Goal: Find specific page/section: Find specific page/section

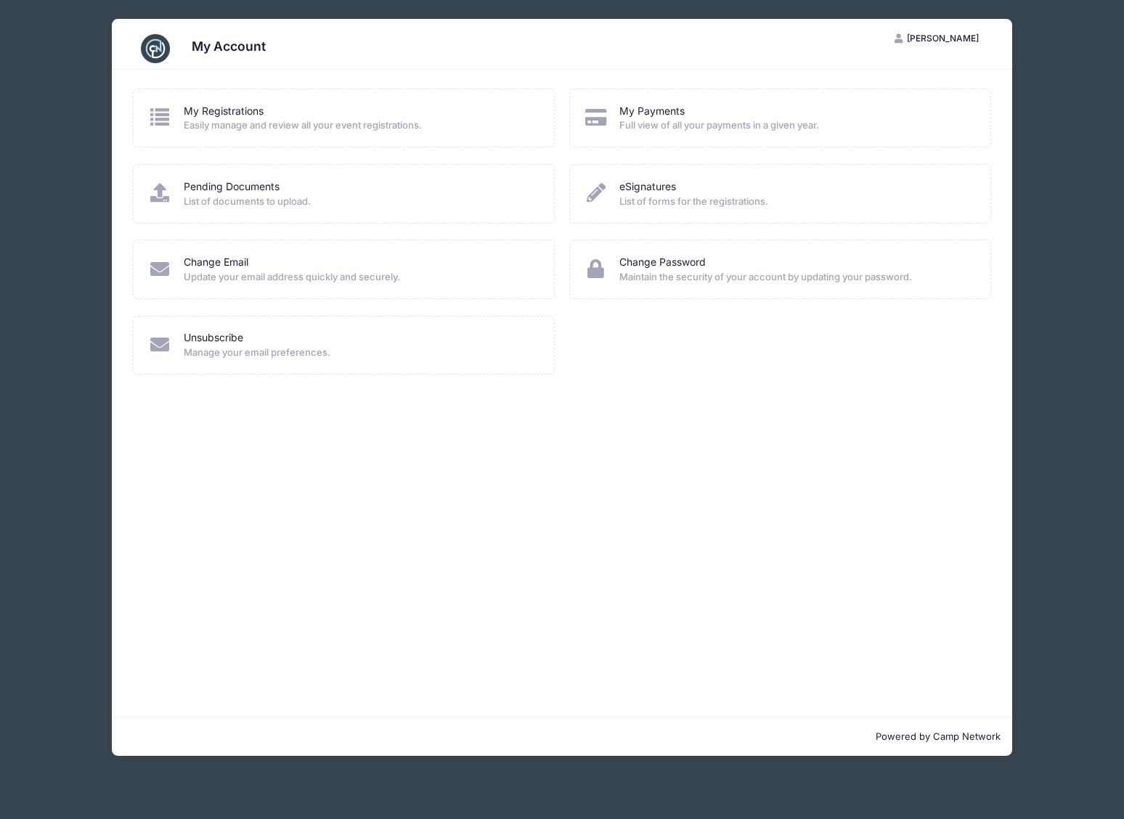
click at [650, 195] on span "List of forms for the registrations." at bounding box center [795, 202] width 352 height 15
click at [631, 182] on link "eSignatures" at bounding box center [647, 186] width 57 height 15
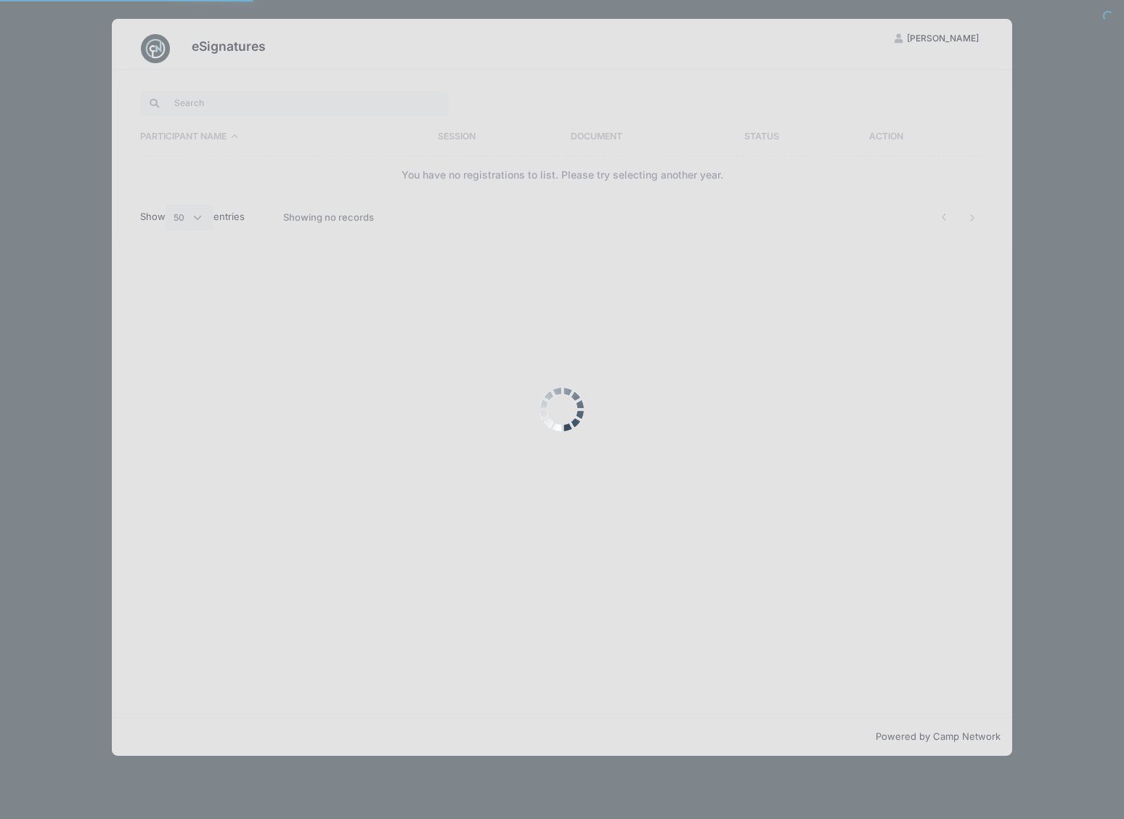
select select "50"
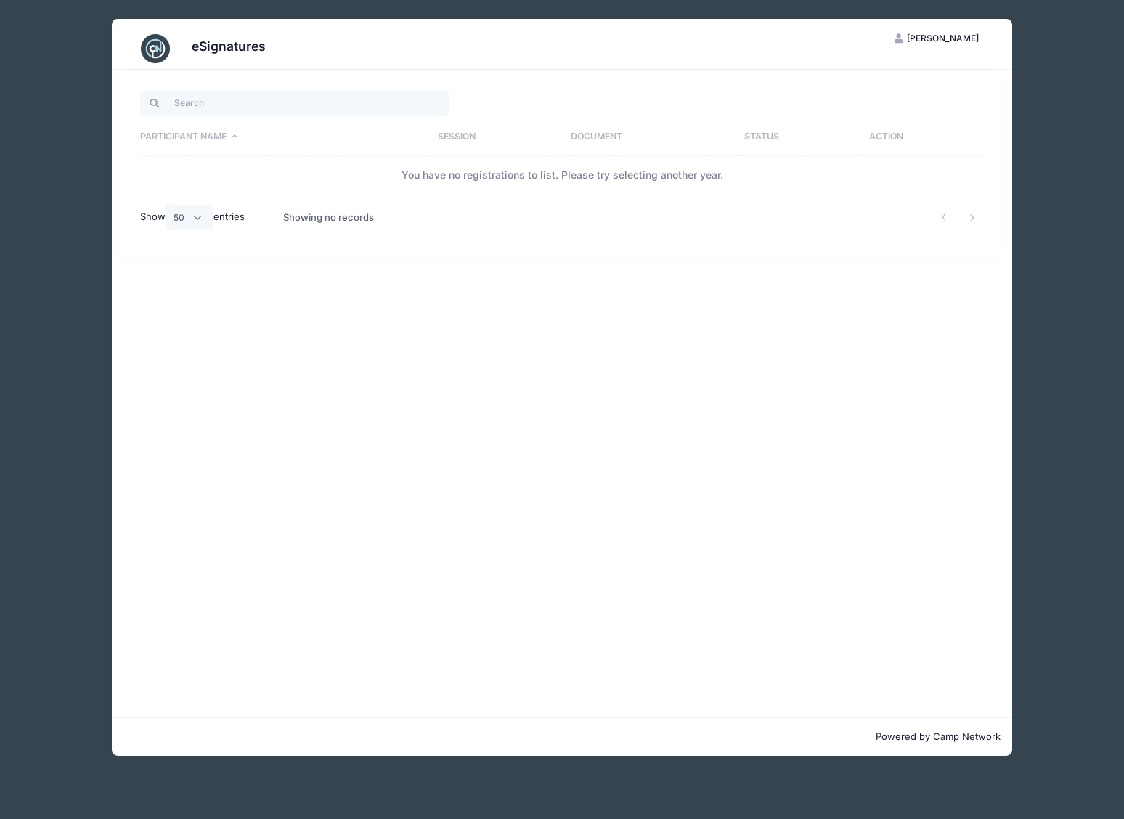
click at [1022, 60] on div "eSignatures RL Richard Lu My Account Logout Participant Name Session Document S…" at bounding box center [562, 387] width 1081 height 775
drag, startPoint x: 206, startPoint y: 46, endPoint x: 189, endPoint y: 38, distance: 19.5
click at [201, 45] on h3 "eSignatures" at bounding box center [229, 45] width 74 height 15
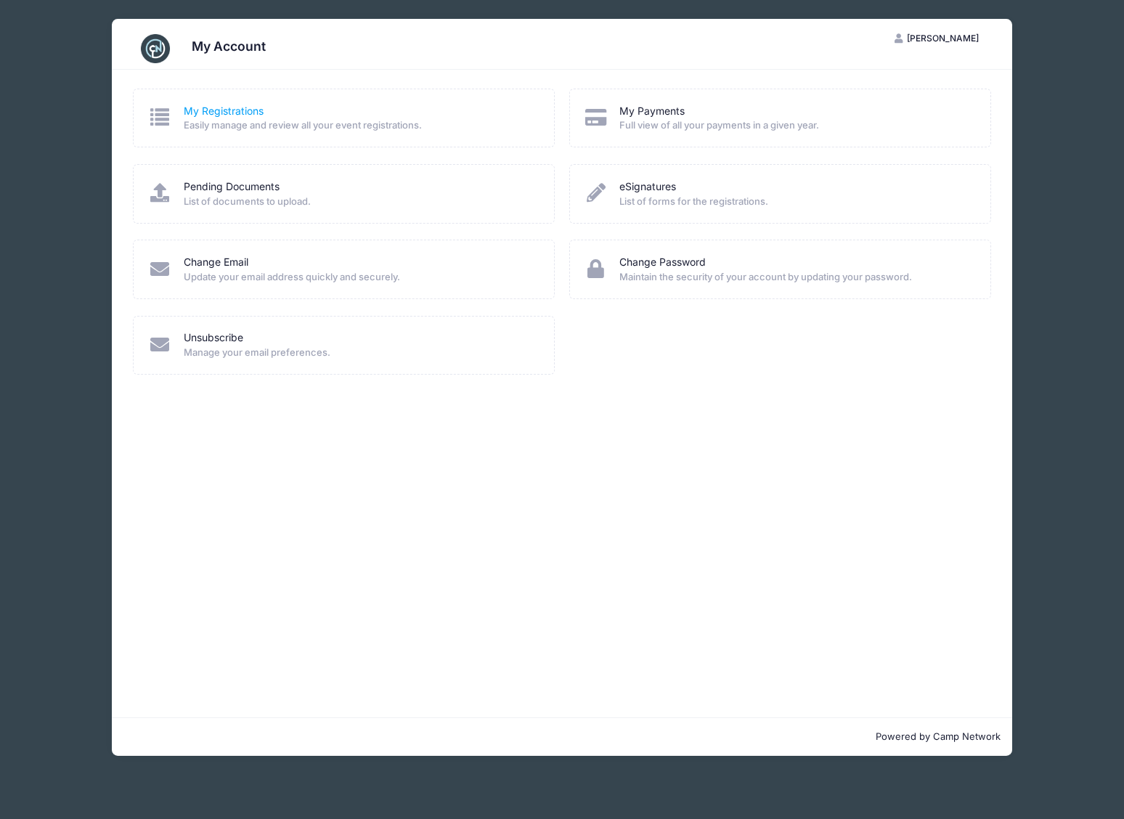
click at [214, 115] on link "My Registrations" at bounding box center [224, 111] width 80 height 15
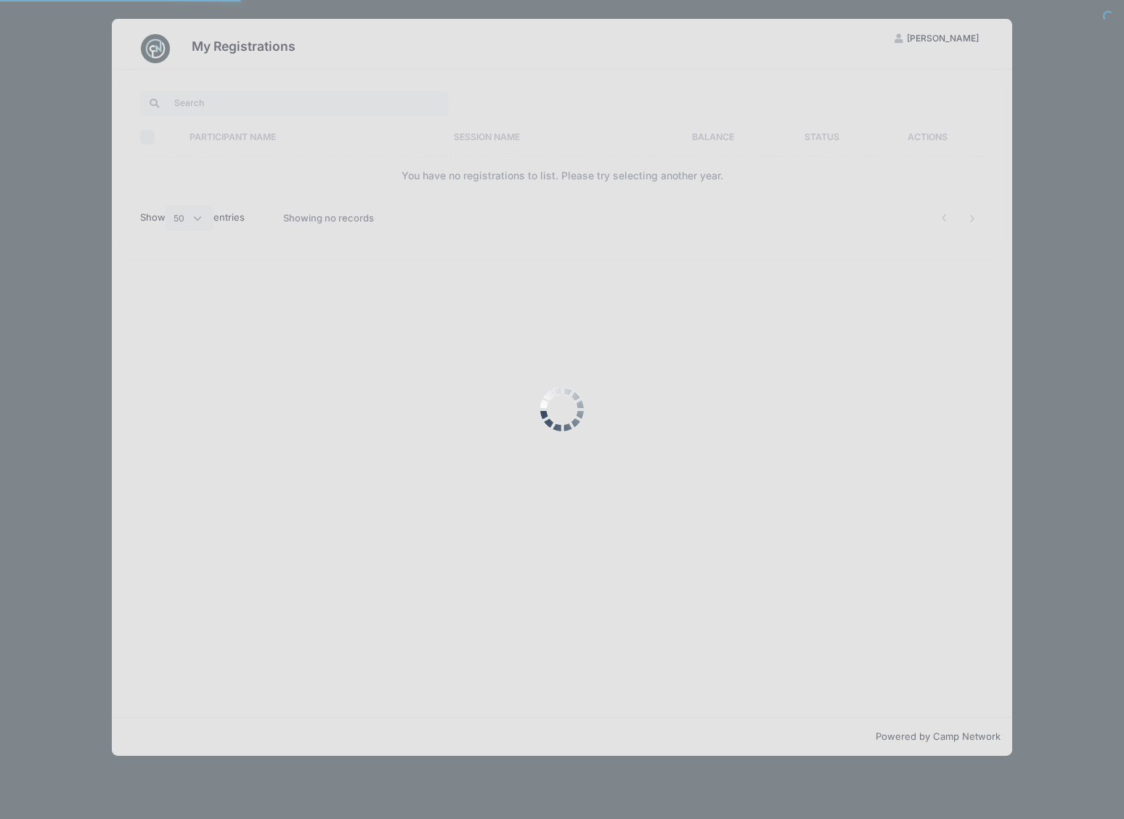
select select "50"
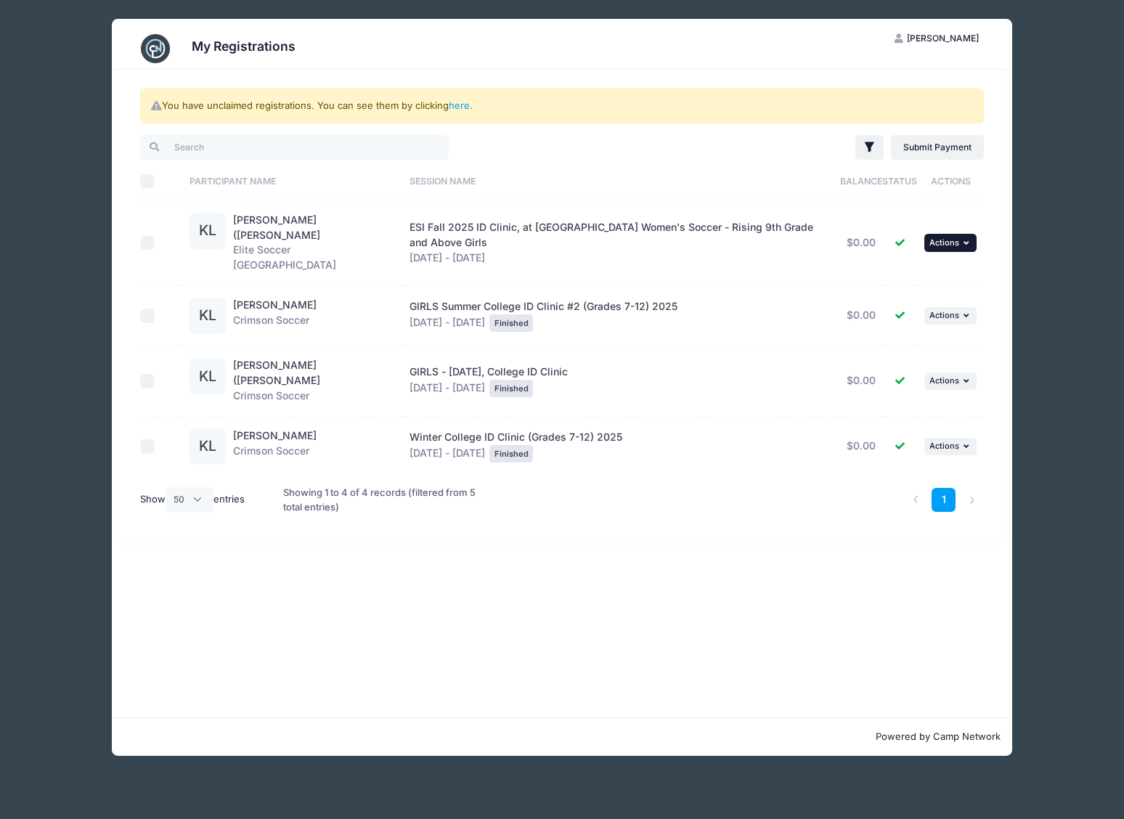
click at [959, 234] on button "... Actions" at bounding box center [950, 242] width 52 height 17
click at [539, 175] on th "Session Name" at bounding box center [620, 181] width 437 height 38
